Goal: Task Accomplishment & Management: Use online tool/utility

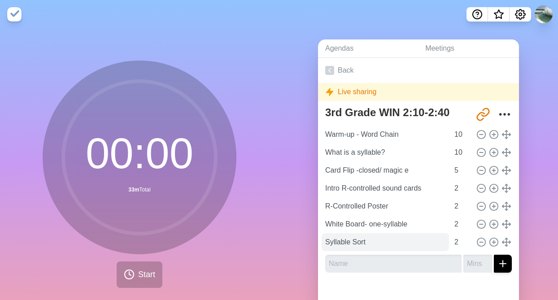
click at [414, 241] on input "Syllable Sort" at bounding box center [385, 242] width 127 height 18
type input "Syllable Sort"
click at [494, 243] on line at bounding box center [494, 242] width 0 height 3
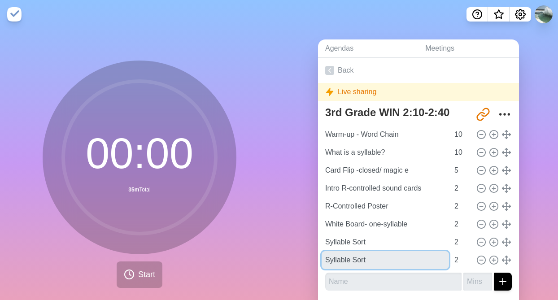
drag, startPoint x: 379, startPoint y: 262, endPoint x: 317, endPoint y: 261, distance: 61.5
click at [317, 261] on div "Agendas Meetings Back Live sharing 3rd Grade WIN 2:10-2:40 [URL][DOMAIN_NAME] W…" at bounding box center [418, 178] width 279 height 298
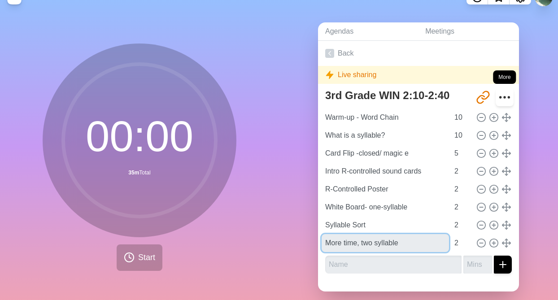
scroll to position [19, 0]
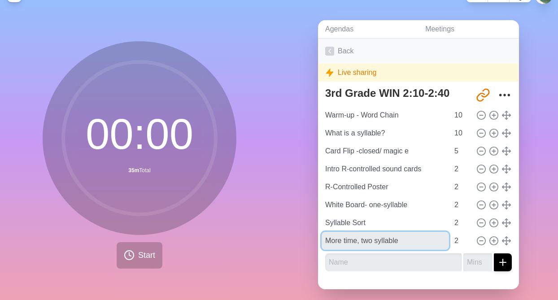
type input "More time, two syllable"
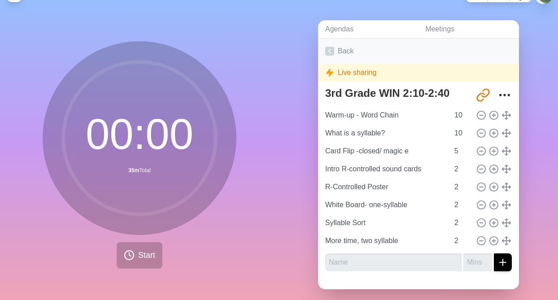
click at [328, 53] on icon at bounding box center [329, 51] width 9 height 9
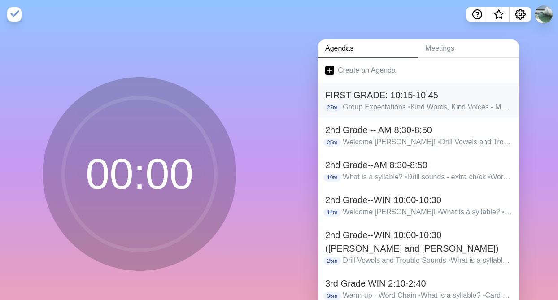
click at [355, 103] on p "Group Expectations • Kind Words, Kind Voices - Marker • CKLA Sound Cards • Intr…" at bounding box center [427, 107] width 169 height 11
